Goal: Check status

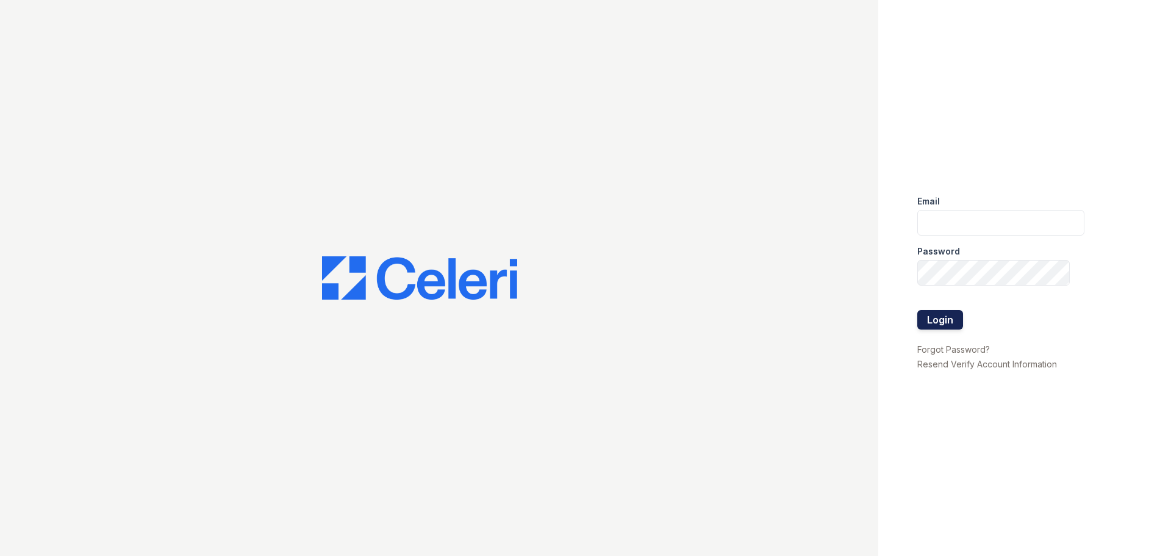
type input "[EMAIL_ADDRESS][DOMAIN_NAME]"
click at [942, 319] on button "Login" at bounding box center [940, 320] width 46 height 20
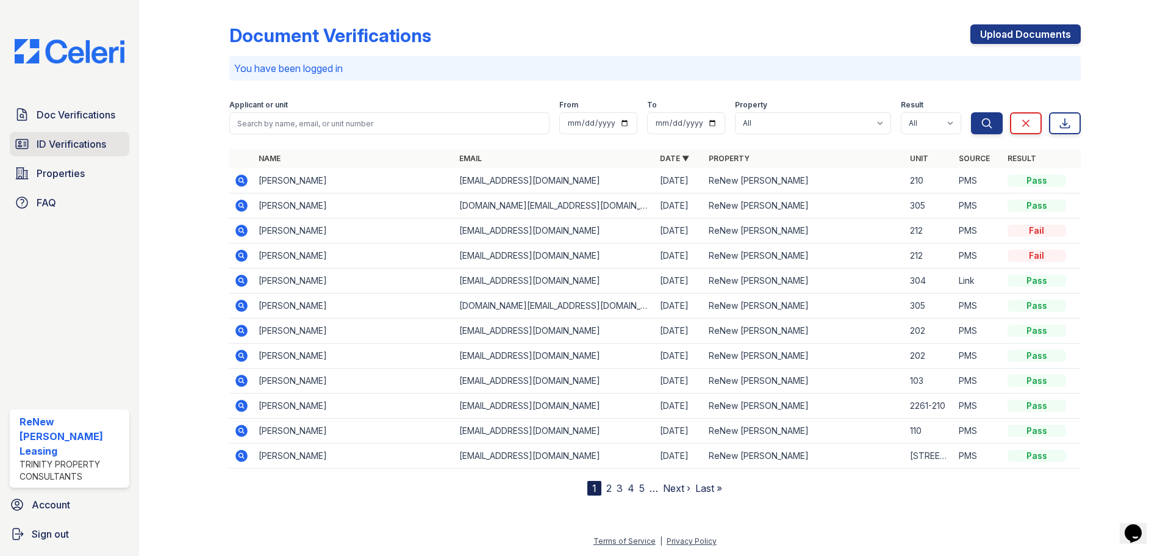
click at [52, 147] on span "ID Verifications" at bounding box center [72, 144] width 70 height 15
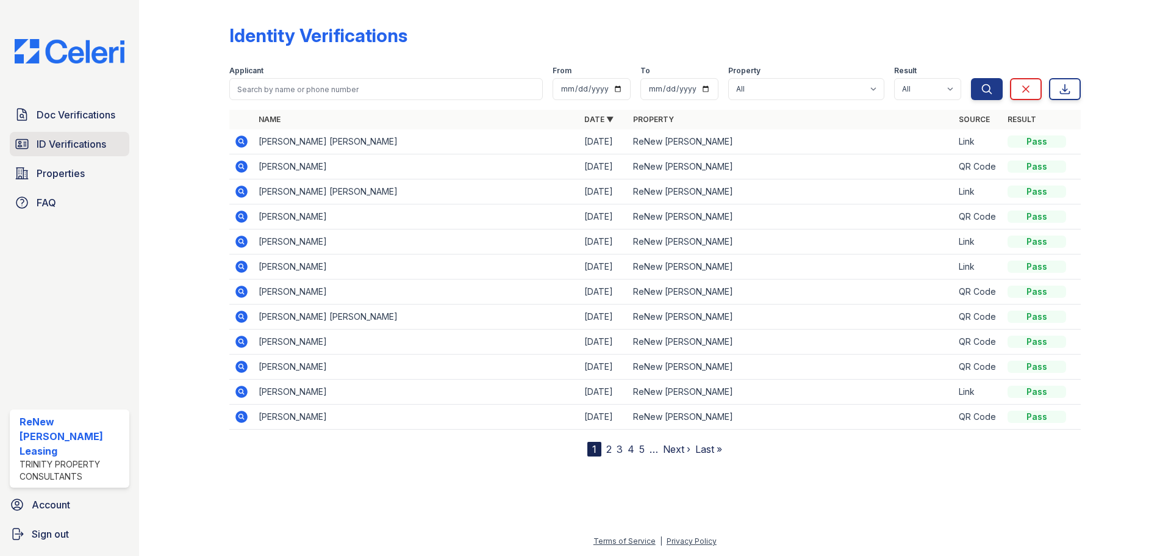
click at [95, 152] on link "ID Verifications" at bounding box center [70, 144] width 120 height 24
click at [265, 96] on input "search" at bounding box center [386, 89] width 314 height 22
type input "jordan"
click at [971, 78] on button "Search" at bounding box center [987, 89] width 32 height 22
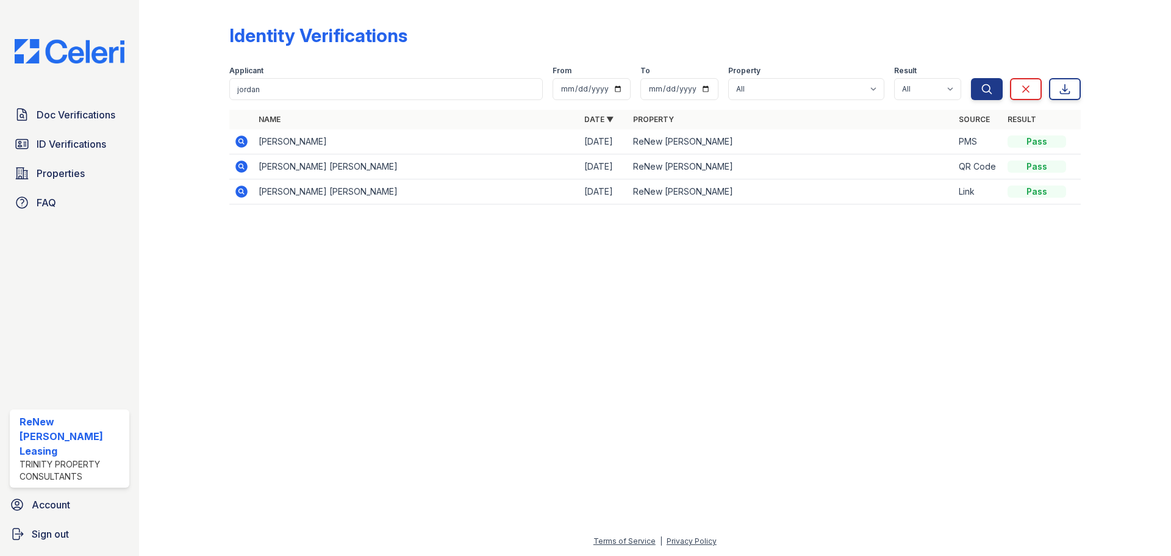
click at [241, 143] on icon at bounding box center [241, 141] width 15 height 15
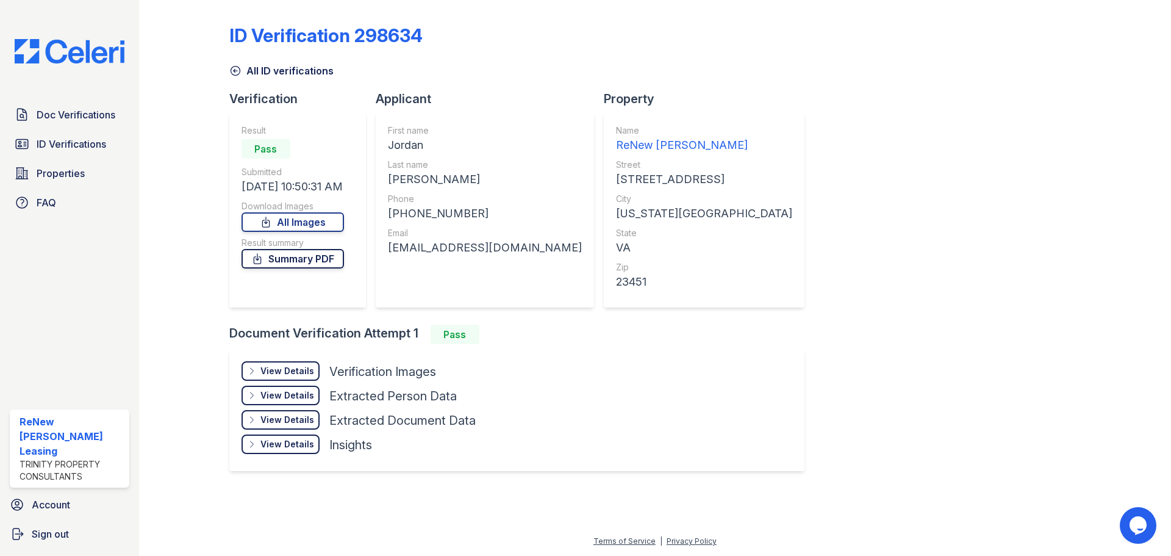
click at [286, 266] on link "Summary PDF" at bounding box center [293, 259] width 102 height 20
